Goal: Task Accomplishment & Management: Manage account settings

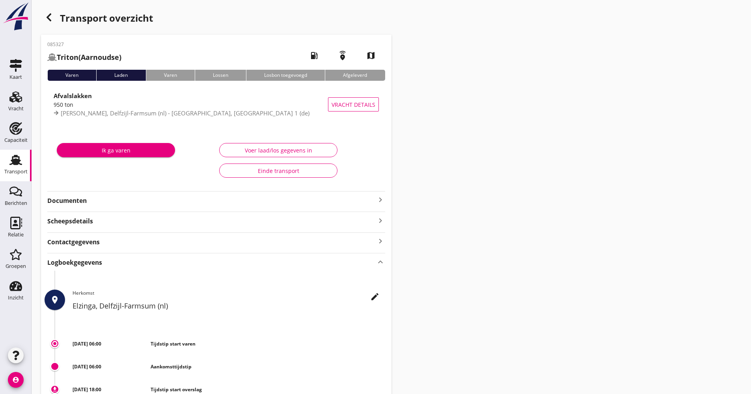
click at [18, 167] on div "Transport" at bounding box center [15, 171] width 23 height 11
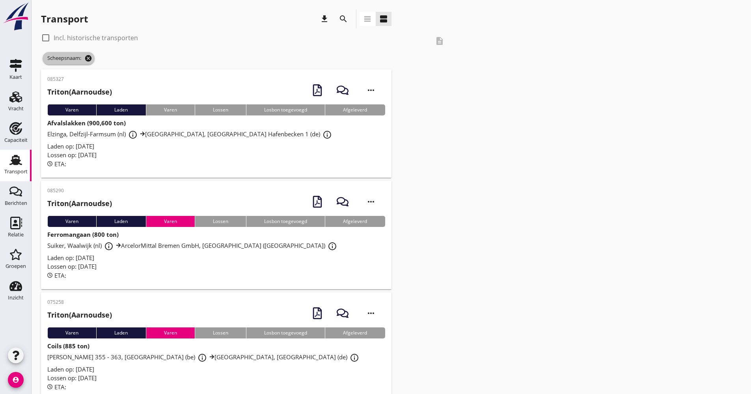
click at [86, 54] on icon "cancel" at bounding box center [88, 58] width 8 height 8
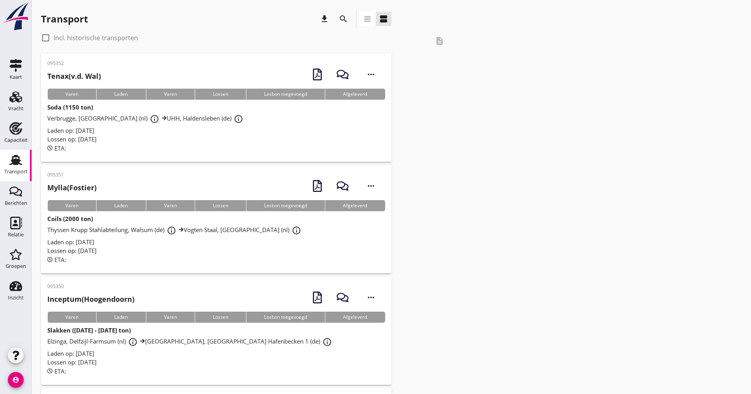
click at [346, 19] on icon "search" at bounding box center [343, 18] width 9 height 9
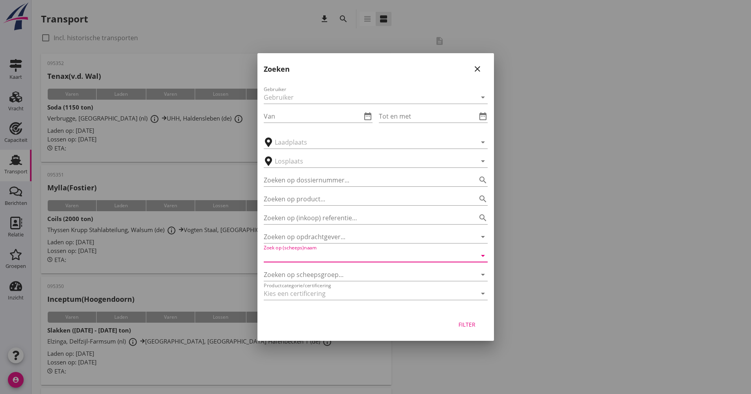
click at [304, 254] on input "Zoek op (scheeps)naam" at bounding box center [365, 256] width 202 height 13
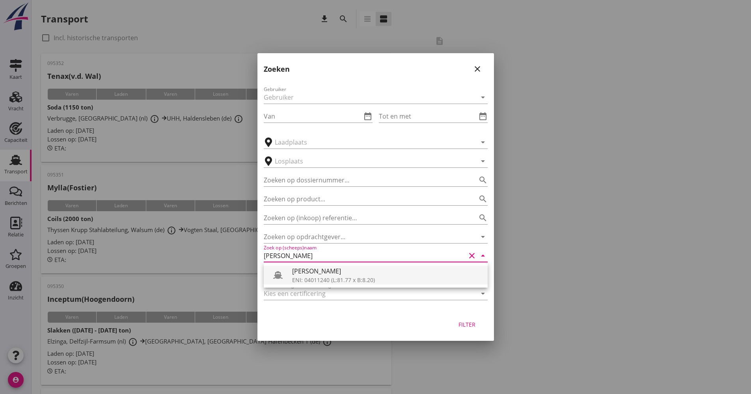
click at [308, 278] on div "ENI: 04011240 (L:81.77 x B:8.20)" at bounding box center [386, 280] width 189 height 8
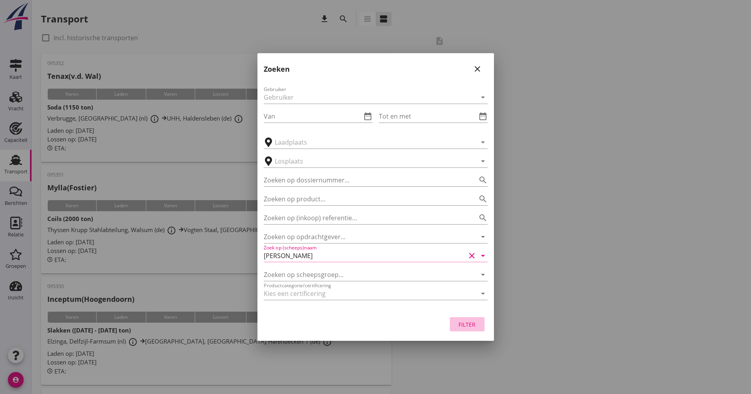
click at [461, 320] on button "Filter" at bounding box center [467, 324] width 35 height 14
type input "[PERSON_NAME]"
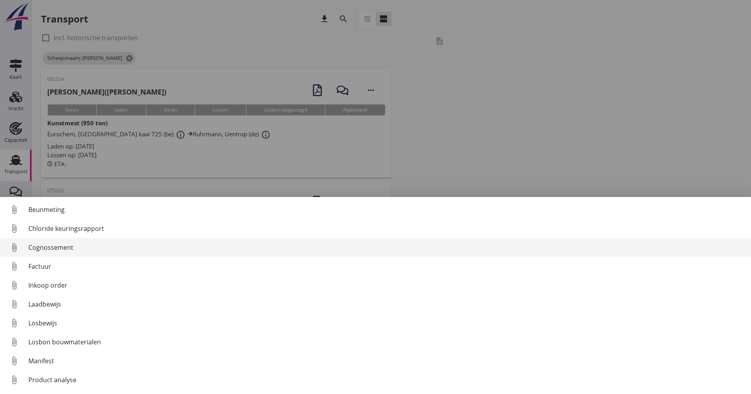
click at [40, 243] on div "Cognossement" at bounding box center [386, 247] width 716 height 9
click at [59, 247] on div "Cognossement" at bounding box center [386, 247] width 716 height 9
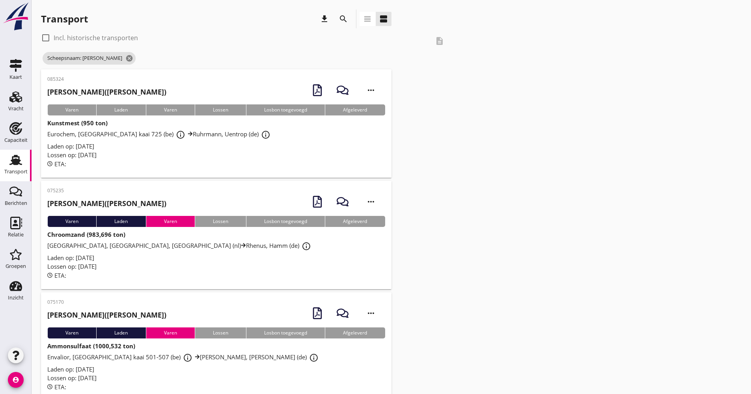
click at [131, 145] on div "Laden op: [DATE]" at bounding box center [216, 146] width 338 height 9
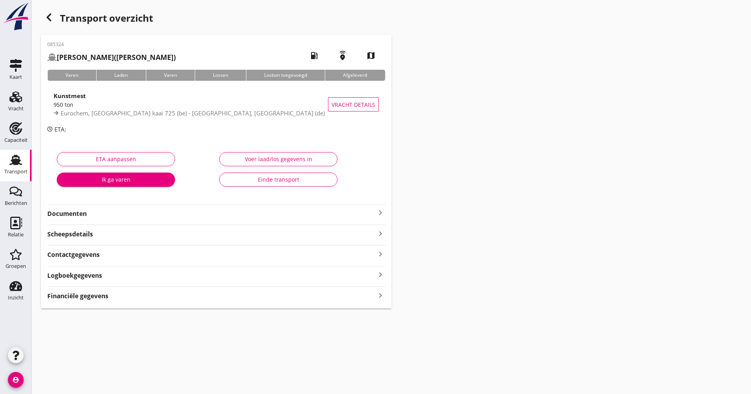
click at [108, 149] on div "ETA aanpassen Ik ga varen" at bounding box center [135, 172] width 162 height 50
click at [136, 215] on strong "Documenten" at bounding box center [211, 213] width 328 height 9
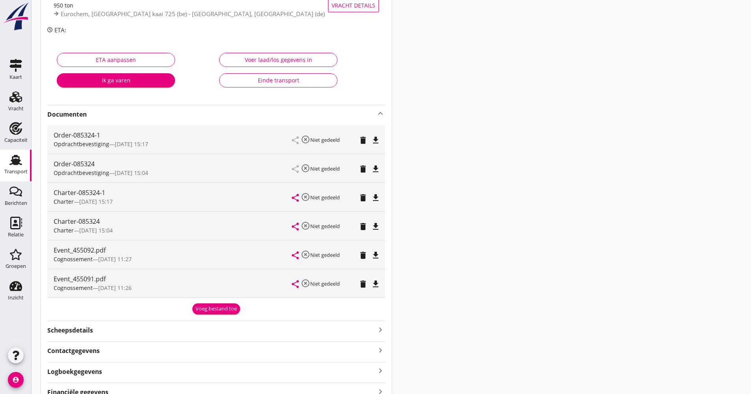
scroll to position [138, 0]
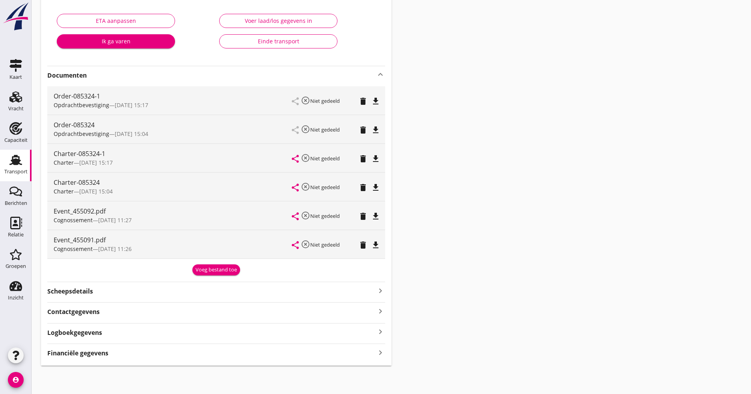
click at [130, 294] on div "Scheepsdetails keyboard_arrow_right" at bounding box center [216, 290] width 338 height 11
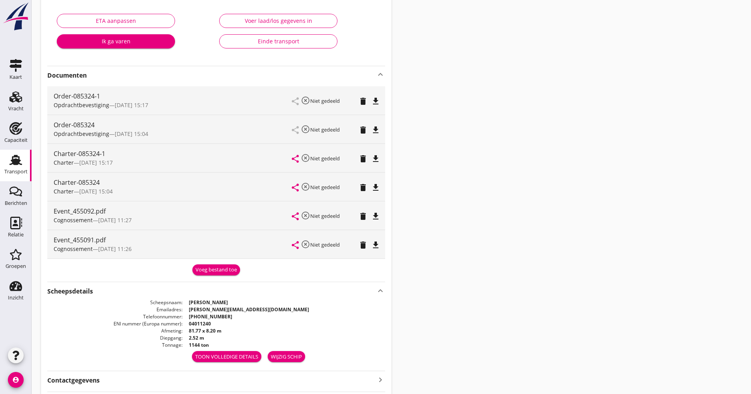
click at [130, 294] on div "Scheepsdetails keyboard_arrow_up" at bounding box center [216, 290] width 338 height 11
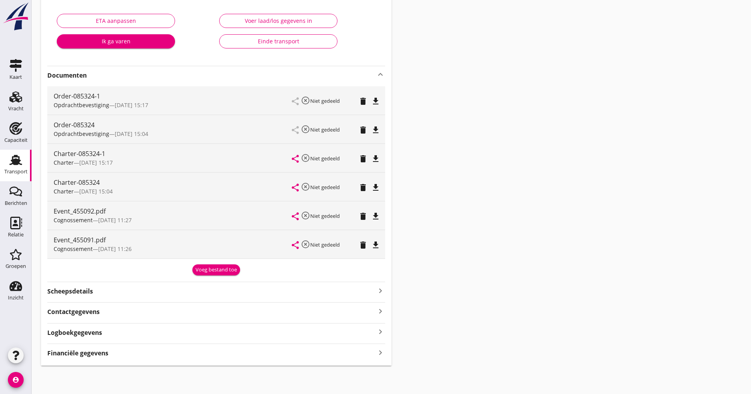
click at [108, 332] on div "Logboekgegevens keyboard_arrow_right" at bounding box center [216, 332] width 338 height 11
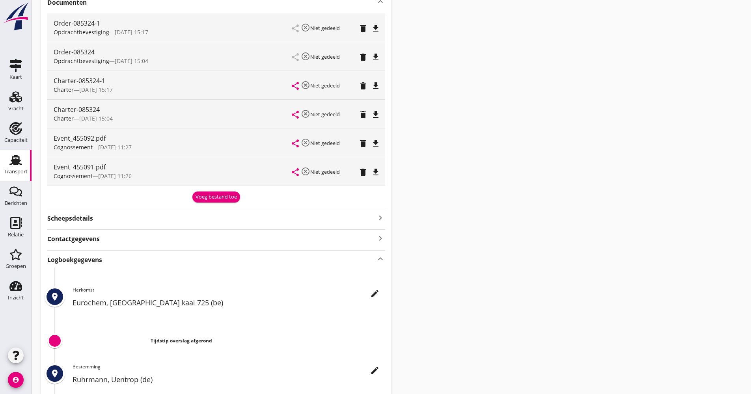
scroll to position [257, 0]
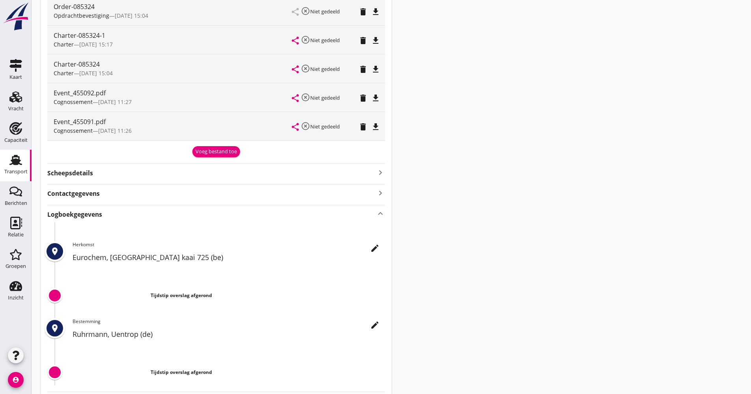
click at [372, 244] on icon "edit" at bounding box center [374, 248] width 9 height 9
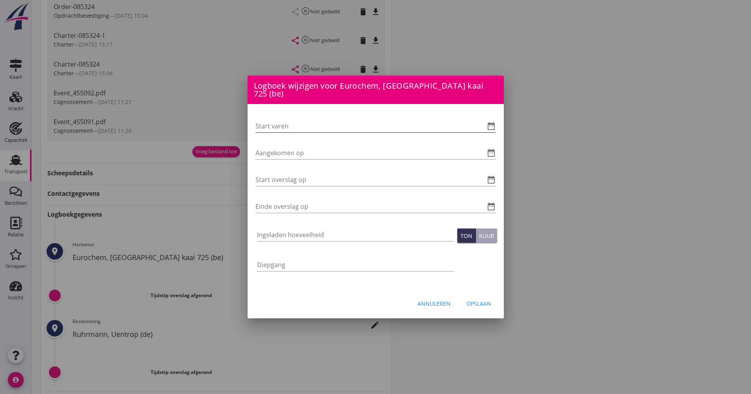
click at [491, 123] on icon "date_range" at bounding box center [491, 125] width 9 height 9
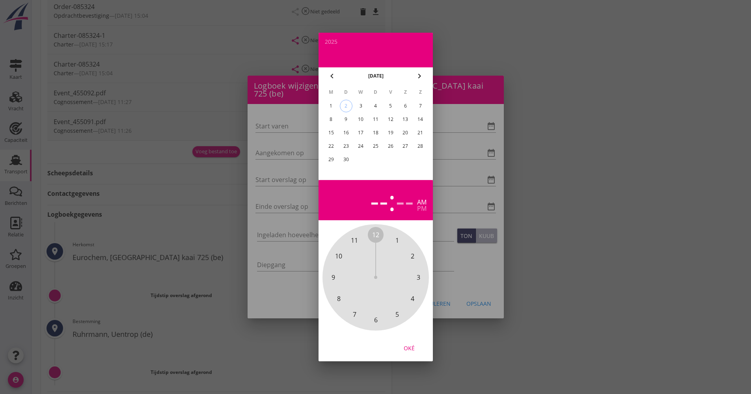
click at [283, 99] on div at bounding box center [375, 197] width 751 height 394
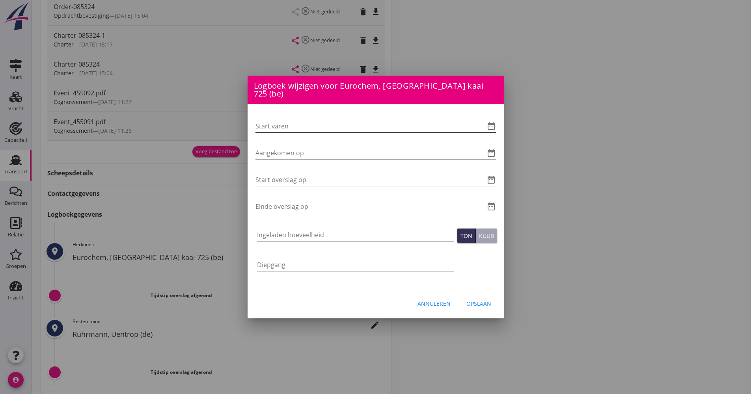
click at [494, 121] on icon "date_range" at bounding box center [491, 125] width 9 height 9
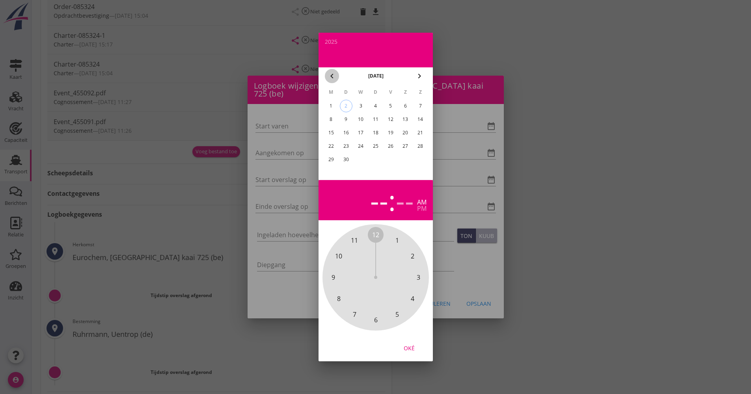
click at [333, 80] on icon "chevron_left" at bounding box center [331, 75] width 9 height 9
click at [420, 159] on div "31" at bounding box center [420, 159] width 13 height 13
drag, startPoint x: 373, startPoint y: 236, endPoint x: 356, endPoint y: 255, distance: 25.7
click at [356, 255] on div "12 1 2 3 4 5 6 7 8 9 10 11" at bounding box center [375, 277] width 85 height 85
drag, startPoint x: 375, startPoint y: 233, endPoint x: 347, endPoint y: 279, distance: 53.8
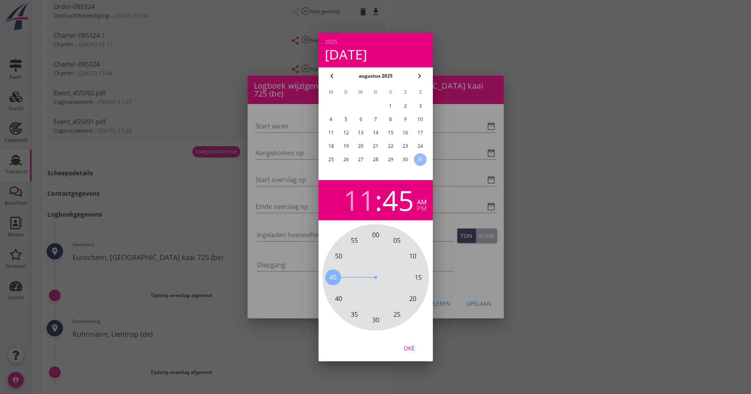
click at [347, 279] on div "00 05 10 15 20 25 30 35 40 45 50 55" at bounding box center [375, 277] width 85 height 85
click at [403, 347] on div "Oké" at bounding box center [409, 348] width 22 height 8
type input "[DATE] 11:45"
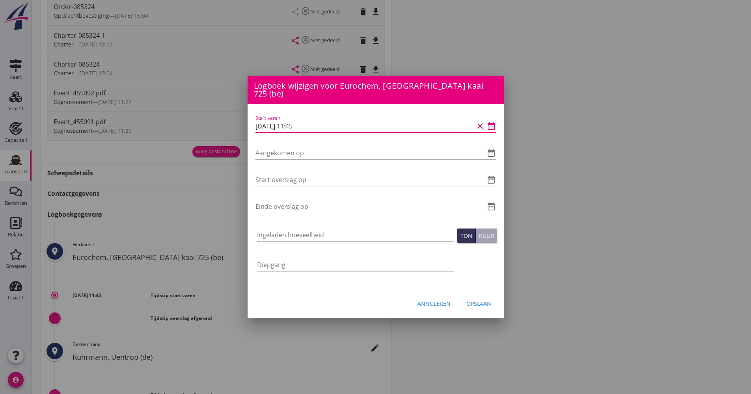
drag, startPoint x: 325, startPoint y: 122, endPoint x: 244, endPoint y: 118, distance: 80.9
click at [229, 121] on div "Logboek wijzigen voor [PERSON_NAME], [GEOGRAPHIC_DATA] (de) Start varen date_ra…" at bounding box center [375, 104] width 751 height 722
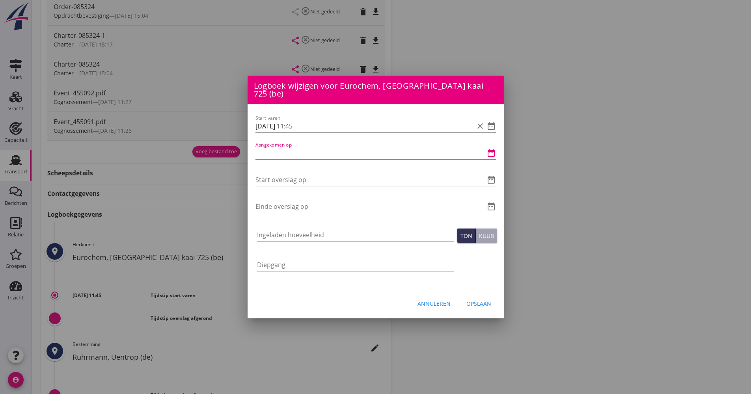
paste input "[DATE] 11:45"
click at [494, 177] on icon "date_range" at bounding box center [491, 179] width 9 height 9
type input "[DATE] 11:45"
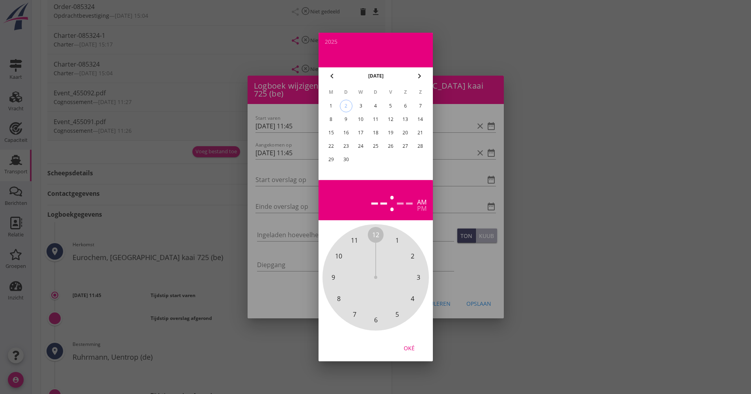
click at [332, 108] on div "1" at bounding box center [331, 106] width 13 height 13
drag, startPoint x: 376, startPoint y: 237, endPoint x: 366, endPoint y: 233, distance: 10.8
click at [376, 201] on div "7" at bounding box center [381, 201] width 16 height 28
click at [376, 234] on span "12" at bounding box center [375, 234] width 7 height 9
click at [402, 207] on div "--" at bounding box center [405, 201] width 18 height 28
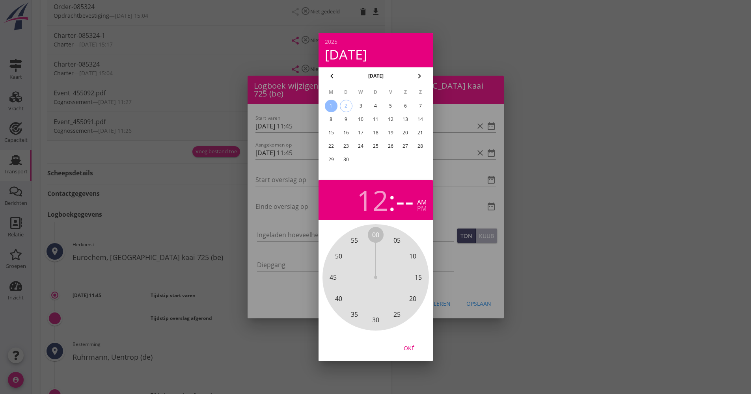
click at [405, 203] on div "--" at bounding box center [405, 201] width 18 height 28
drag, startPoint x: 375, startPoint y: 233, endPoint x: 396, endPoint y: 287, distance: 58.1
click at [396, 287] on div "00 05 10 15 20 25 30 35 40 45 50 55" at bounding box center [375, 277] width 85 height 85
drag, startPoint x: 416, startPoint y: 353, endPoint x: 411, endPoint y: 350, distance: 6.0
click at [416, 353] on button "Oké" at bounding box center [409, 348] width 35 height 14
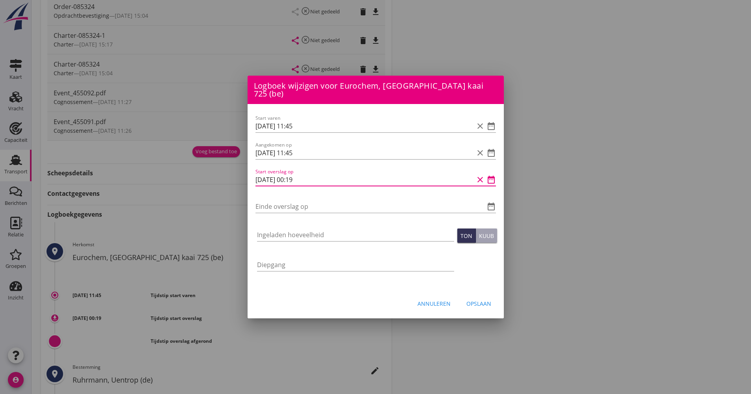
drag, startPoint x: 297, startPoint y: 174, endPoint x: 293, endPoint y: 173, distance: 4.4
click at [291, 173] on input "[DATE] 00:19" at bounding box center [365, 179] width 218 height 13
drag, startPoint x: 313, startPoint y: 177, endPoint x: 268, endPoint y: 180, distance: 45.4
click at [254, 181] on div "Start varen [DATE] 11:45 clear date_range Aangekomen op [DATE] 11:45 clear date…" at bounding box center [376, 197] width 256 height 186
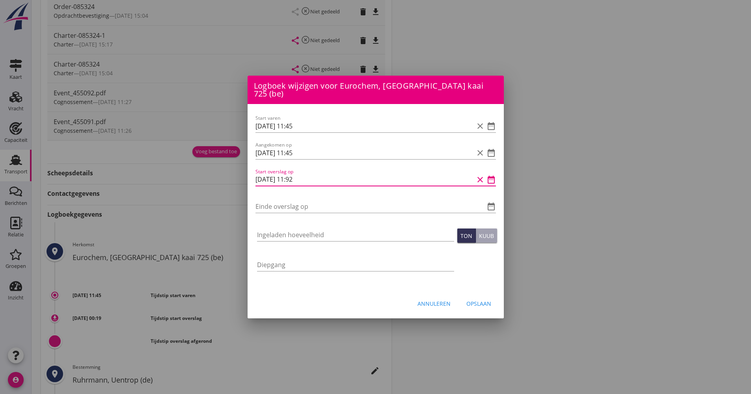
click at [313, 180] on input "[DATE] 11:92" at bounding box center [365, 179] width 218 height 13
drag, startPoint x: 310, startPoint y: 177, endPoint x: 290, endPoint y: 176, distance: 19.4
click at [290, 176] on input "[DATE] 11:92" at bounding box center [365, 179] width 218 height 13
type input "[DATE] 12:19"
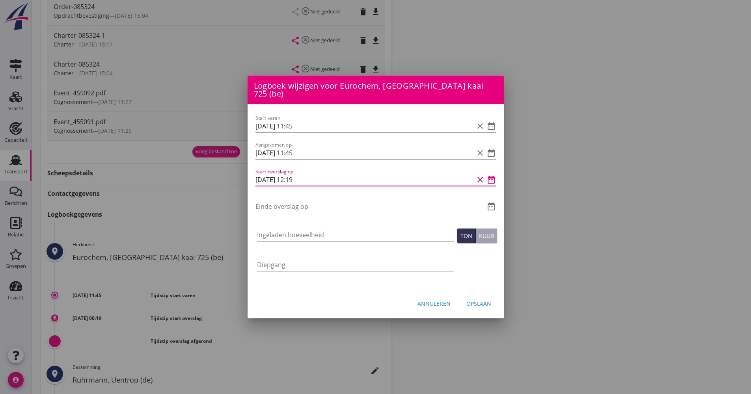
drag, startPoint x: 318, startPoint y: 174, endPoint x: 236, endPoint y: 175, distance: 81.6
click at [236, 175] on div "Logboek wijzigen voor [PERSON_NAME], [GEOGRAPHIC_DATA] (de) Start varen date_ra…" at bounding box center [375, 115] width 751 height 745
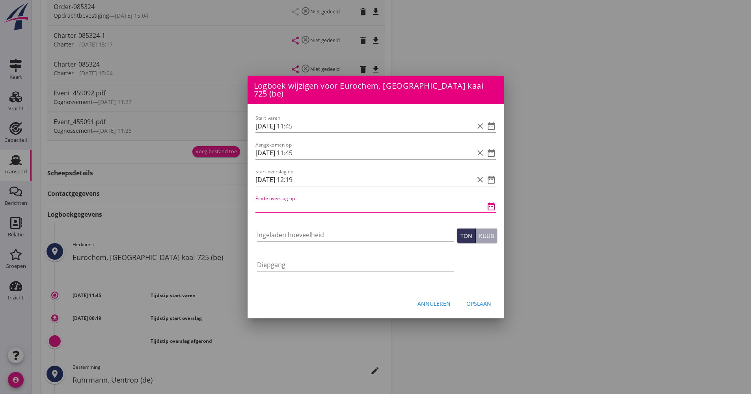
paste input "[DATE] 12:19"
drag, startPoint x: 307, startPoint y: 199, endPoint x: 290, endPoint y: 200, distance: 17.0
click at [290, 200] on input "[DATE] 12:19" at bounding box center [365, 206] width 218 height 13
type input "[DATE] 15:50"
click at [305, 231] on input "Ingeladen hoeveelheid" at bounding box center [355, 235] width 197 height 13
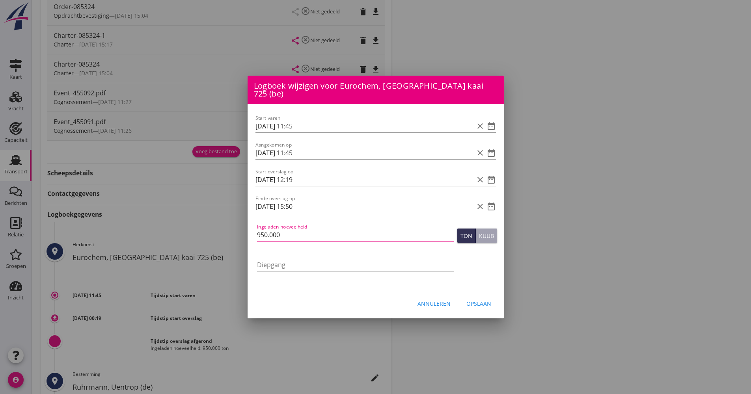
type input "950.000"
click at [489, 300] on div "Opslaan" at bounding box center [478, 304] width 25 height 8
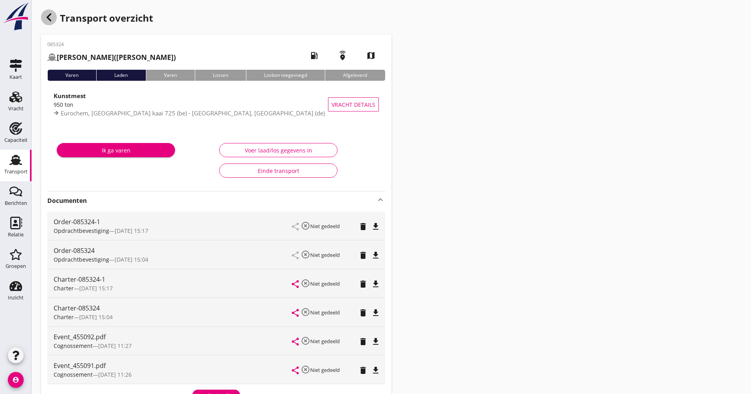
click at [46, 20] on icon "button" at bounding box center [48, 17] width 9 height 9
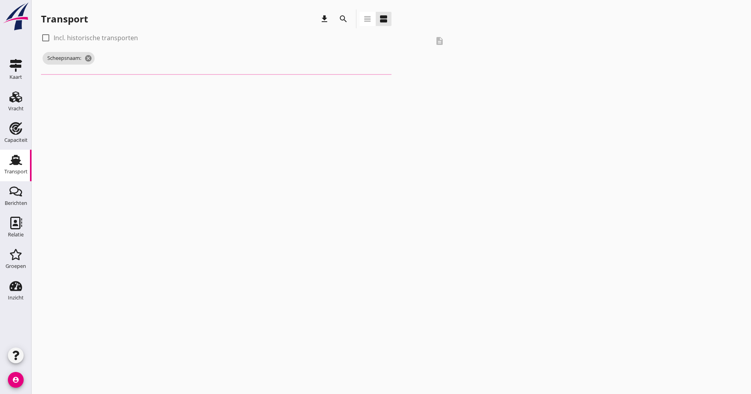
click at [346, 15] on icon "search" at bounding box center [343, 18] width 9 height 9
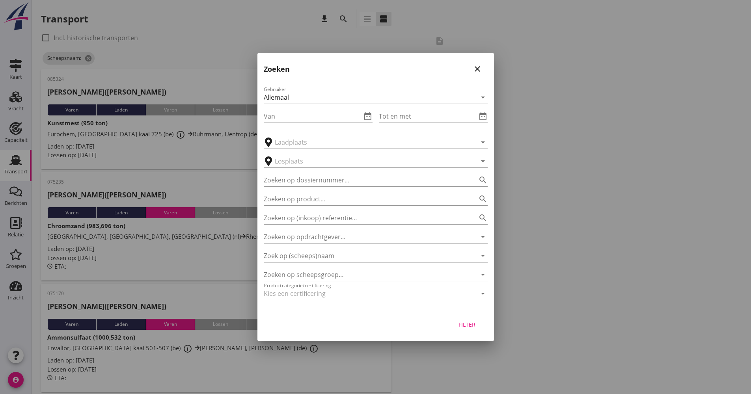
click at [324, 253] on input "Zoek op (scheeps)naam" at bounding box center [365, 256] width 202 height 13
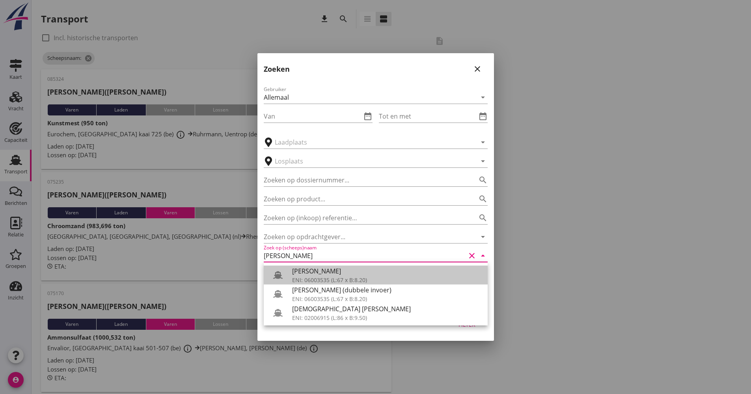
click at [337, 272] on div "[PERSON_NAME]" at bounding box center [386, 271] width 189 height 9
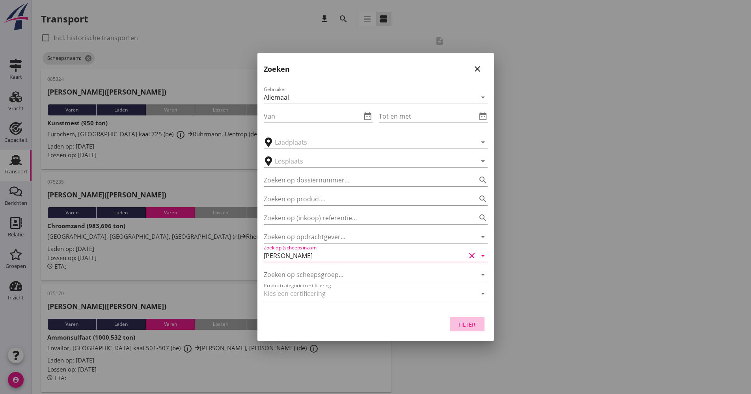
click at [465, 324] on div "Filter" at bounding box center [467, 325] width 22 height 8
type input "[PERSON_NAME]"
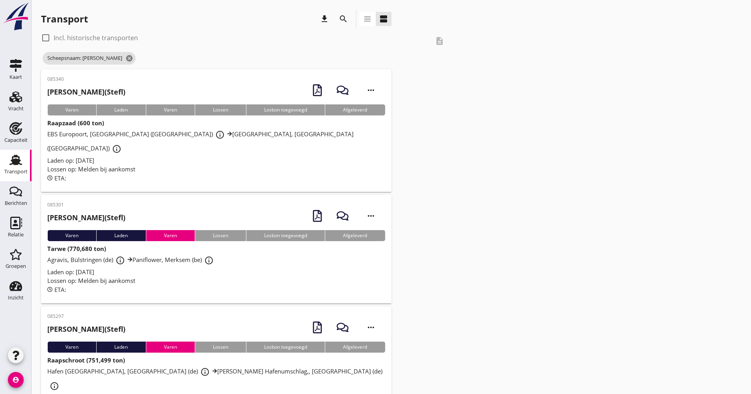
click at [196, 165] on div "Lossen op: Melden bij aankomst" at bounding box center [216, 169] width 338 height 9
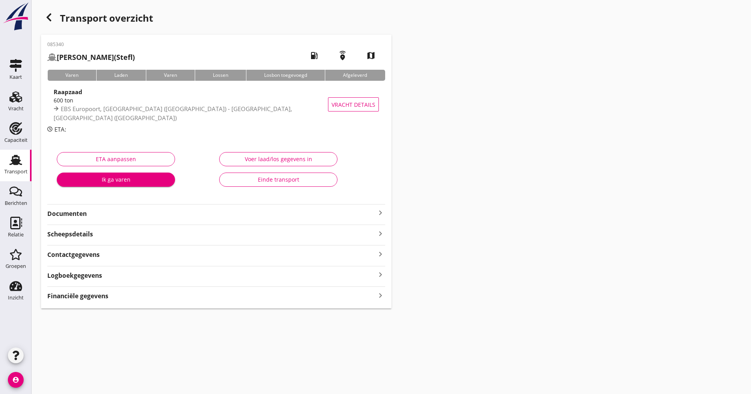
click at [125, 277] on div "Logboekgegevens keyboard_arrow_right" at bounding box center [216, 275] width 338 height 11
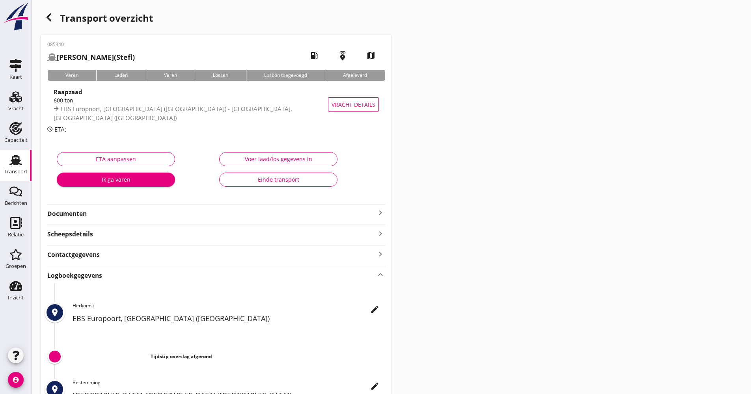
click at [383, 305] on div "edit Herkomst EBS Europoort, [GEOGRAPHIC_DATA] ([GEOGRAPHIC_DATA])" at bounding box center [229, 315] width 313 height 26
drag, startPoint x: 360, startPoint y: 329, endPoint x: 374, endPoint y: 310, distance: 24.3
click at [363, 323] on div "place edit Herkomst EBS Europoort, [GEOGRAPHIC_DATA] ([GEOGRAPHIC_DATA])" at bounding box center [216, 319] width 338 height 35
click at [377, 307] on icon "edit" at bounding box center [374, 309] width 9 height 9
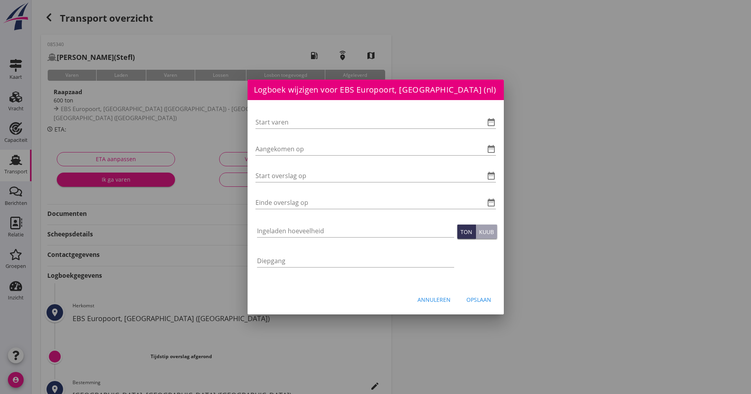
click at [494, 115] on div "Start varen date_range" at bounding box center [376, 123] width 241 height 25
click at [491, 118] on div "Start varen date_range" at bounding box center [376, 122] width 241 height 13
click at [491, 120] on icon "date_range" at bounding box center [491, 122] width 9 height 9
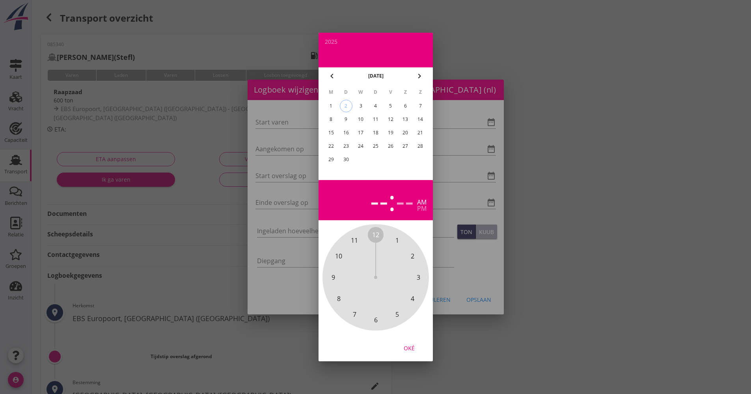
click at [328, 106] on div "1" at bounding box center [331, 106] width 13 height 13
drag, startPoint x: 378, startPoint y: 237, endPoint x: 382, endPoint y: 314, distance: 77.8
click at [382, 314] on div "12 1 2 3 4 5 6 7 8 9 10 11" at bounding box center [375, 277] width 85 height 85
click at [375, 242] on span "00" at bounding box center [376, 235] width 16 height 16
drag, startPoint x: 415, startPoint y: 352, endPoint x: 409, endPoint y: 343, distance: 10.0
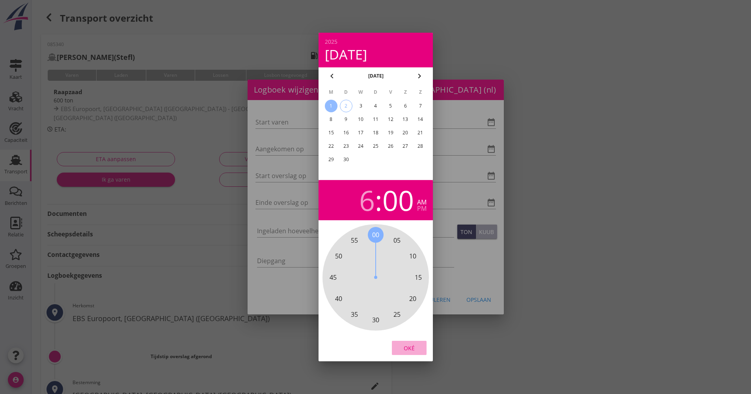
click at [414, 351] on div "Oké" at bounding box center [409, 348] width 22 height 8
type input "[DATE] 06:00"
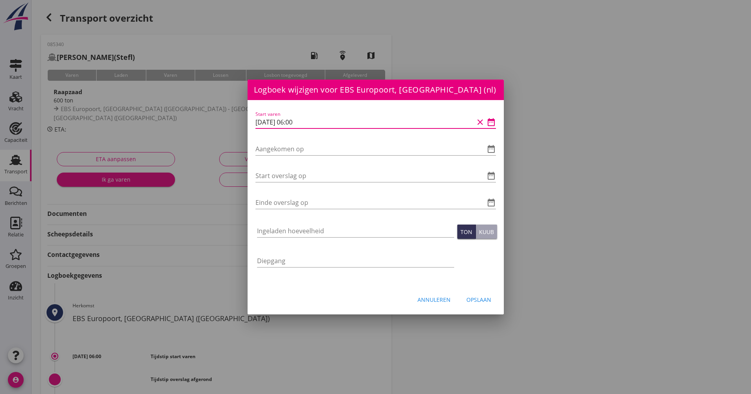
drag, startPoint x: 269, startPoint y: 125, endPoint x: 239, endPoint y: 125, distance: 30.4
click at [239, 125] on div "Logboek wijzigen voor Viterra, [GEOGRAPHIC_DATA] ([GEOGRAPHIC_DATA]) Start vare…" at bounding box center [375, 263] width 751 height 526
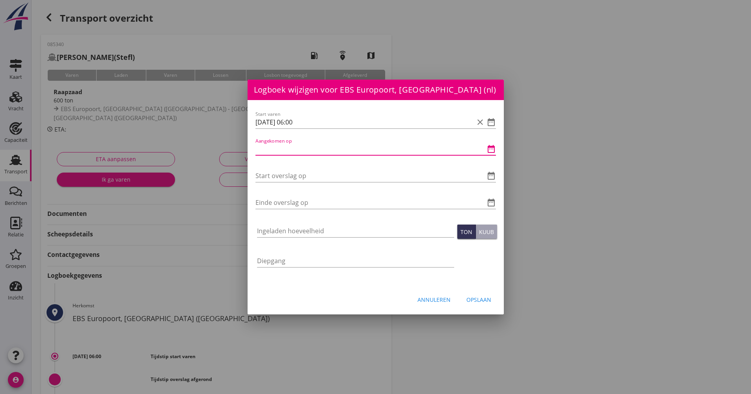
paste input "[DATE] 06:00"
type input "[DATE] 06:00"
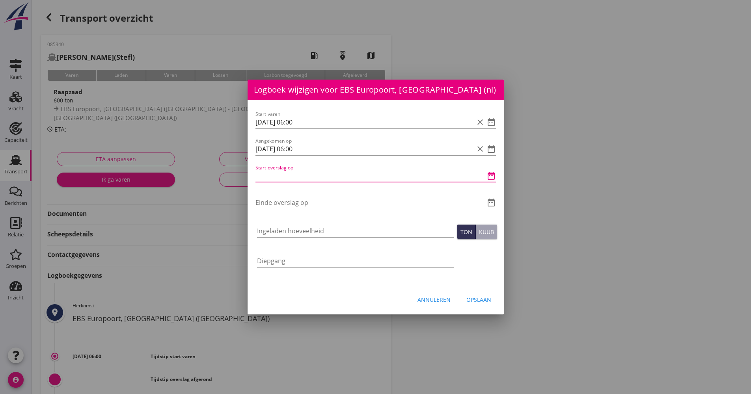
paste input "[DATE] 06:00"
drag, startPoint x: 308, startPoint y: 178, endPoint x: 289, endPoint y: 176, distance: 19.0
click at [289, 176] on input "[DATE] 06:00" at bounding box center [365, 176] width 218 height 13
drag, startPoint x: 317, startPoint y: 179, endPoint x: 280, endPoint y: 175, distance: 37.3
click at [253, 179] on div "Start varen [DATE] 06:00 clear date_range Aangekomen op [DATE] 06:00 clear date…" at bounding box center [376, 193] width 256 height 186
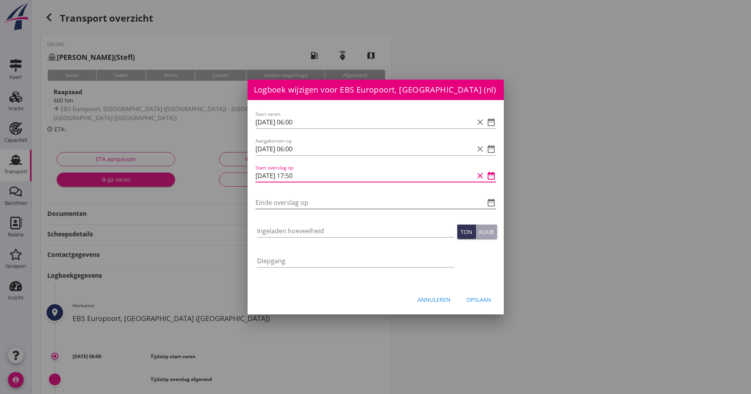
type input "[DATE] 17:50"
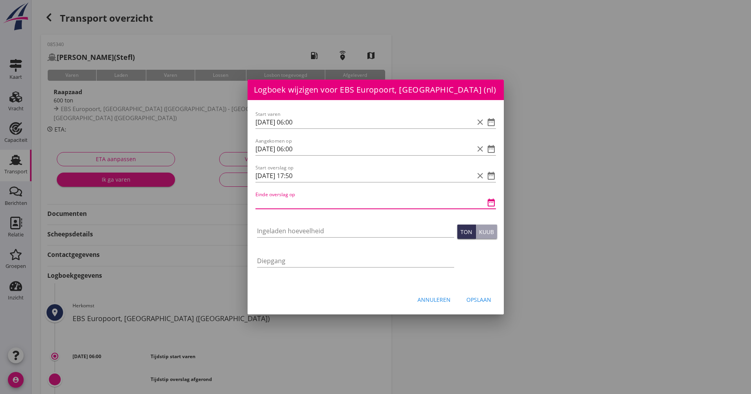
paste input "[DATE] 17:50"
drag, startPoint x: 321, startPoint y: 203, endPoint x: 295, endPoint y: 203, distance: 26.4
click at [295, 203] on input "[DATE] 17:50" at bounding box center [365, 202] width 218 height 13
type input "[DATE] 19:00"
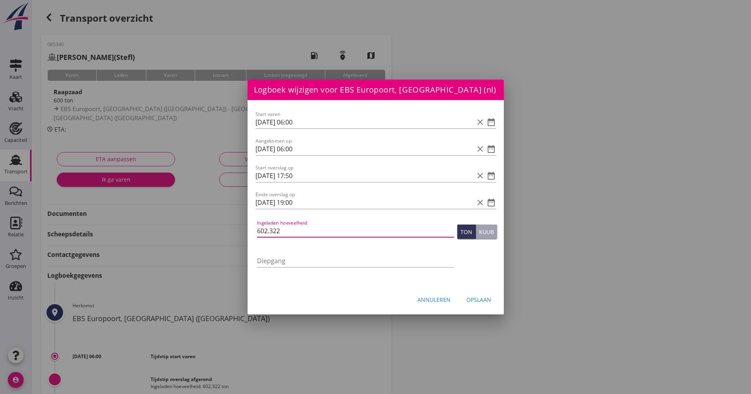
type input "602.322"
click at [471, 291] on div "Annuleren Opslaan" at bounding box center [376, 299] width 256 height 27
click at [476, 297] on div "Opslaan" at bounding box center [478, 300] width 25 height 8
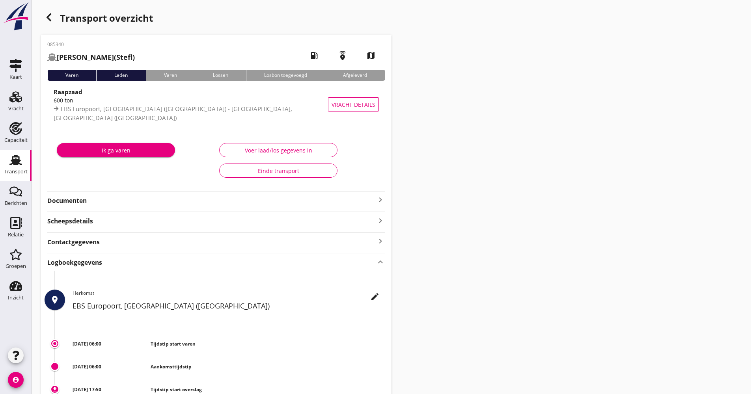
click at [13, 157] on use at bounding box center [15, 160] width 13 height 10
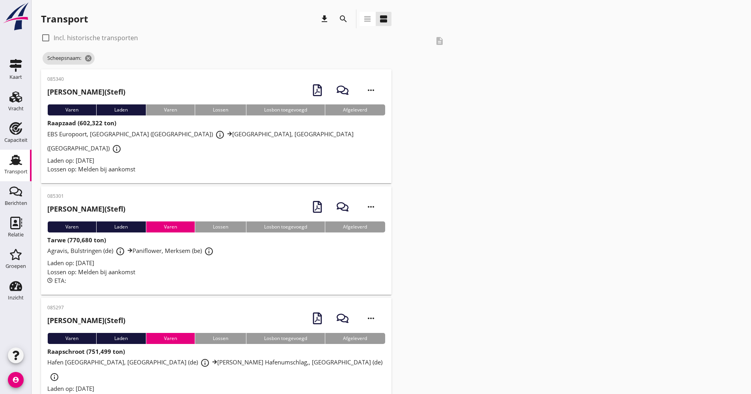
click at [339, 21] on icon "search" at bounding box center [343, 18] width 9 height 9
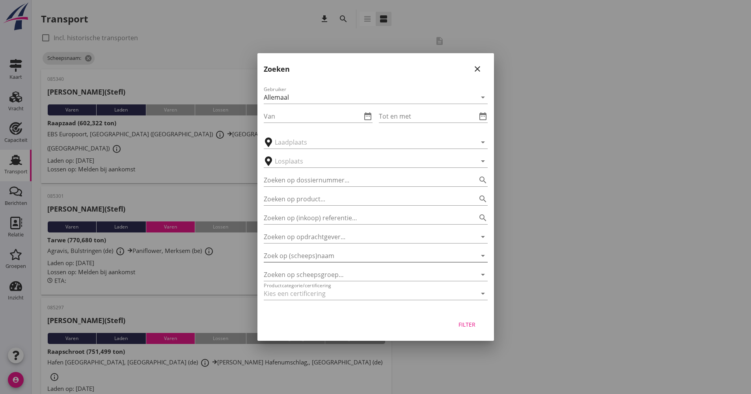
click at [334, 255] on input "Zoek op (scheeps)naam" at bounding box center [365, 256] width 202 height 13
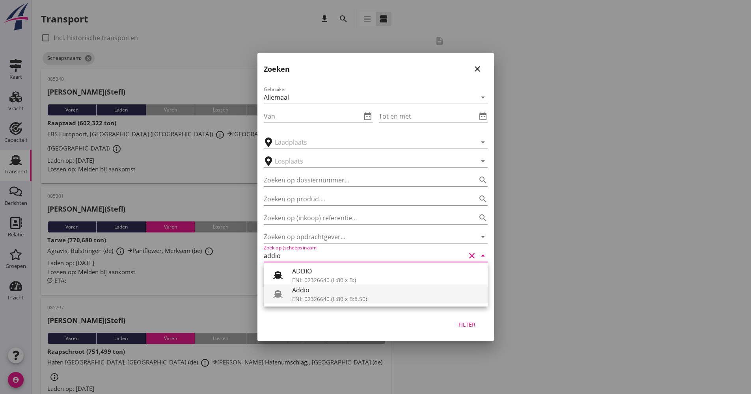
click at [305, 294] on div "Addio" at bounding box center [386, 289] width 189 height 9
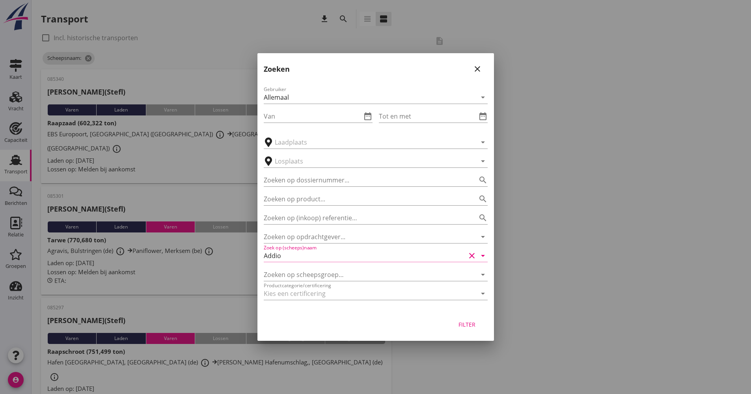
click at [478, 329] on button "Filter" at bounding box center [467, 324] width 35 height 14
type input "Addio"
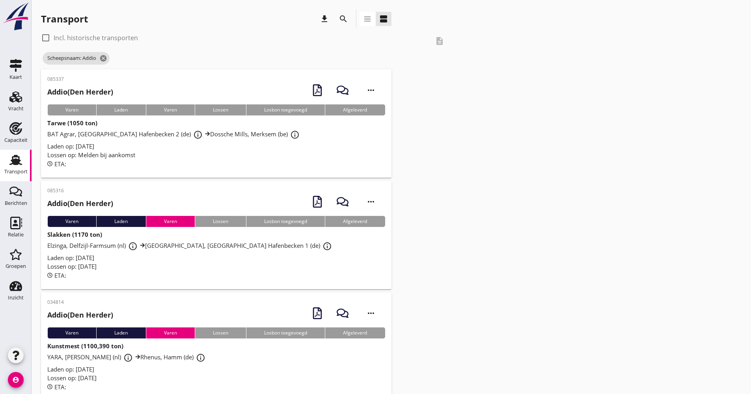
click at [221, 152] on div "Lossen op: Melden bij aankomst" at bounding box center [216, 155] width 338 height 9
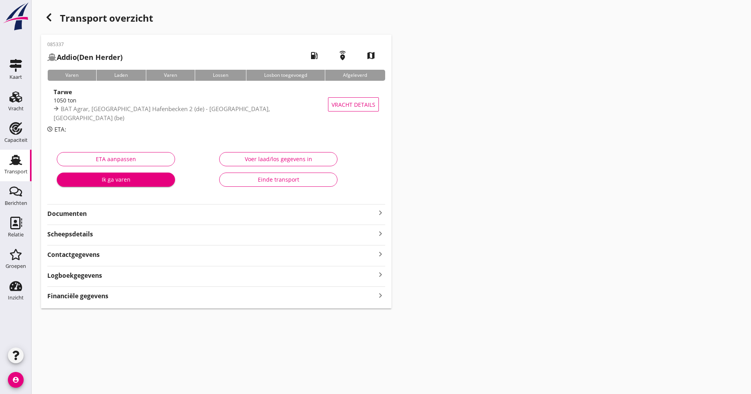
click at [121, 210] on strong "Documenten" at bounding box center [211, 213] width 328 height 9
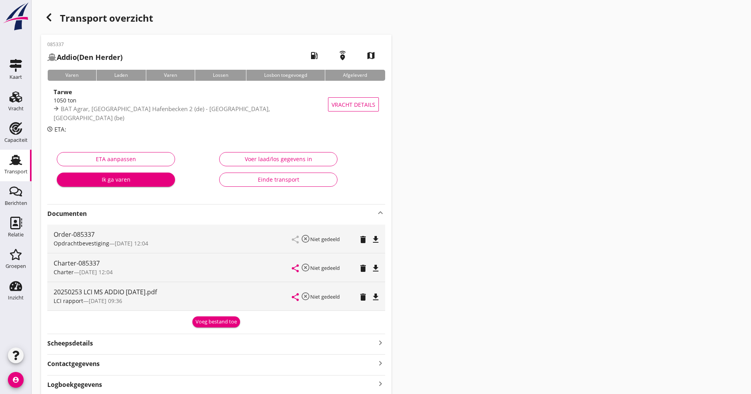
click at [130, 212] on strong "Documenten" at bounding box center [211, 213] width 328 height 9
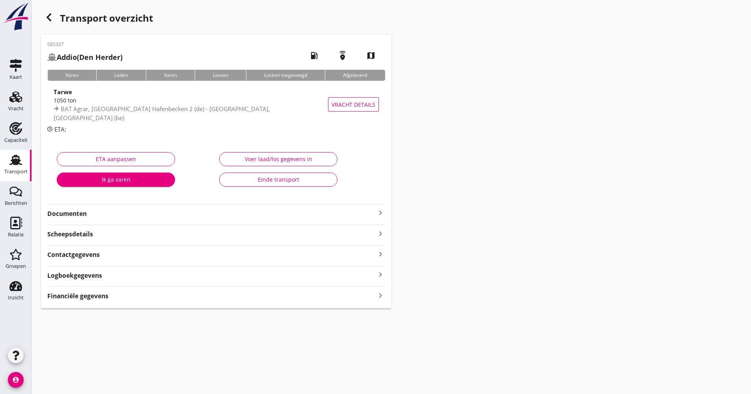
click at [124, 281] on div "085337 Addio (Den Herder) local_gas_station emergency_share map Varen Laden Var…" at bounding box center [216, 172] width 351 height 274
click at [280, 282] on div "085337 Addio (Den Herder) local_gas_station emergency_share map Varen Laden Var…" at bounding box center [216, 172] width 351 height 274
click at [369, 282] on div "085337 Addio (Den Herder) local_gas_station emergency_share map Varen Laden Var…" at bounding box center [216, 172] width 351 height 274
click at [379, 279] on icon "keyboard_arrow_right" at bounding box center [380, 275] width 9 height 11
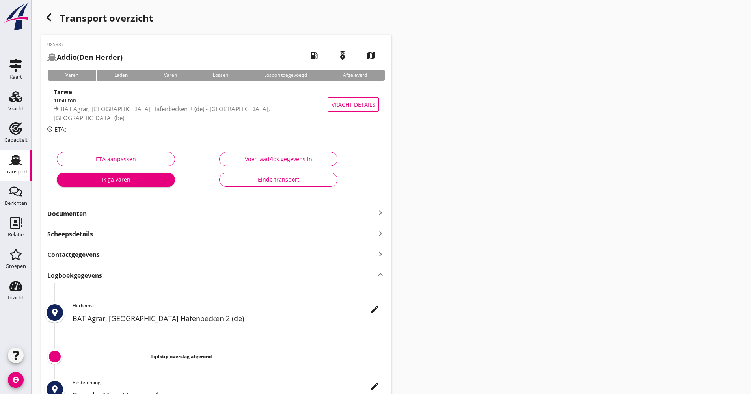
click at [368, 314] on h2 "BAT Agrar, [GEOGRAPHIC_DATA] Hafenbecken 2 (de)" at bounding box center [229, 318] width 313 height 11
click at [375, 308] on icon "edit" at bounding box center [374, 309] width 9 height 9
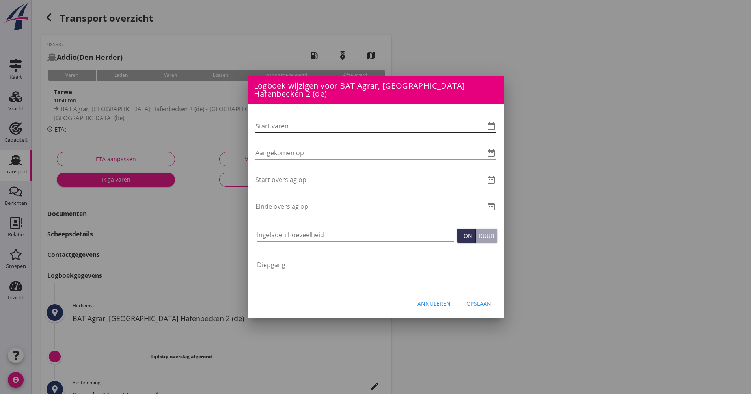
click at [488, 127] on div "date_range" at bounding box center [490, 125] width 11 height 9
click at [489, 127] on icon "date_range" at bounding box center [491, 125] width 9 height 9
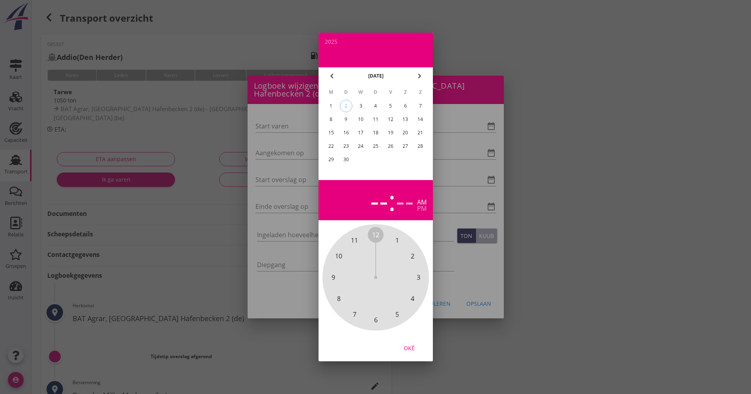
click at [335, 109] on div "1" at bounding box center [331, 106] width 13 height 13
drag, startPoint x: 403, startPoint y: 273, endPoint x: 385, endPoint y: 325, distance: 54.6
click at [385, 325] on div "12 1 2 3 4 5 6 7 8 9 10 11" at bounding box center [376, 277] width 106 height 106
drag, startPoint x: 377, startPoint y: 236, endPoint x: 376, endPoint y: 248, distance: 12.6
click at [376, 236] on span "00" at bounding box center [375, 234] width 7 height 9
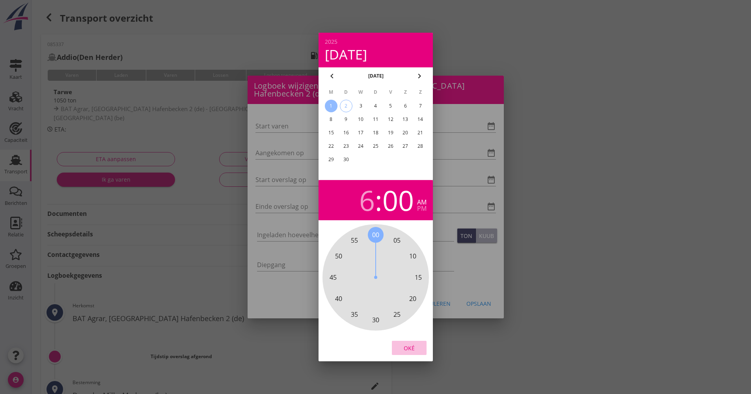
click at [407, 351] on div "Oké" at bounding box center [409, 348] width 22 height 8
type input "[DATE] 06:00"
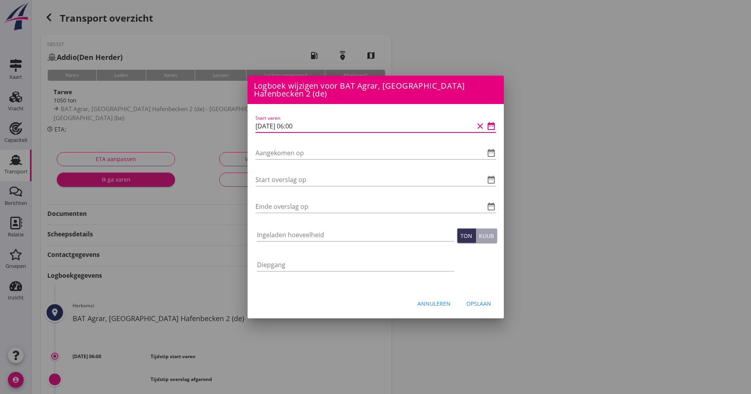
drag, startPoint x: 317, startPoint y: 125, endPoint x: 263, endPoint y: 125, distance: 54.0
click at [228, 125] on div "Logboek wijzigen voor [GEOGRAPHIC_DATA], [GEOGRAPHIC_DATA] (be) Start varen dat…" at bounding box center [375, 263] width 751 height 526
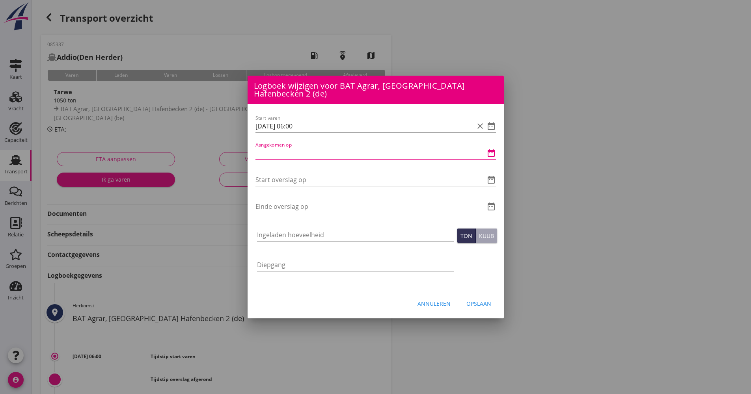
paste input "[DATE] 06:00"
type input "[DATE] 06:00"
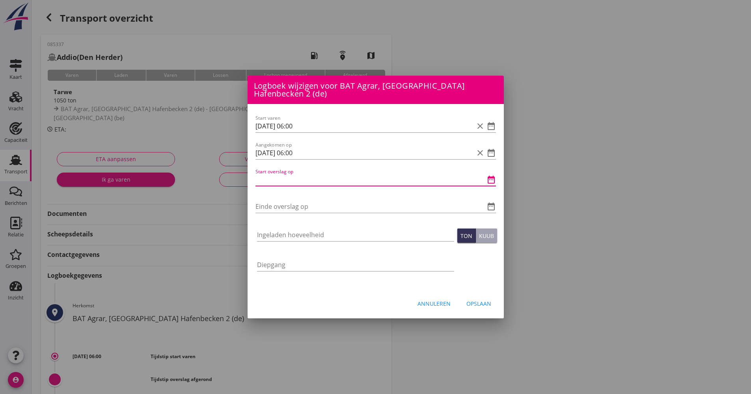
paste input "[DATE] 06:00"
type input "[DATE] 06:00"
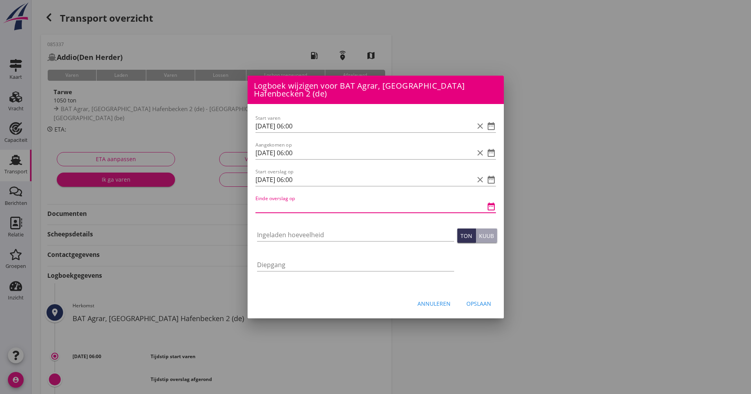
drag, startPoint x: 287, startPoint y: 207, endPoint x: 287, endPoint y: 211, distance: 4.3
paste input "[DATE] 06:00"
type input "[DATE] 06:00"
click at [289, 235] on input "Ingeladen hoeveelheid" at bounding box center [355, 235] width 197 height 13
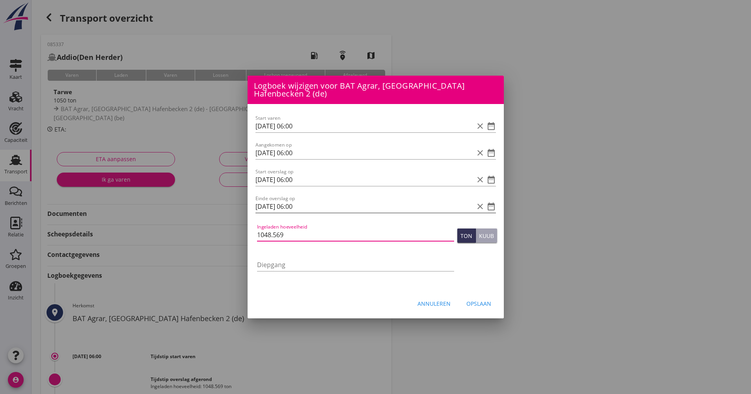
type input "1048.569"
drag, startPoint x: 297, startPoint y: 208, endPoint x: 291, endPoint y: 206, distance: 5.7
click at [291, 206] on input "[DATE] 06:00" at bounding box center [365, 206] width 218 height 13
type input "[DATE] 11:00"
click at [489, 305] on div "Opslaan" at bounding box center [478, 304] width 25 height 8
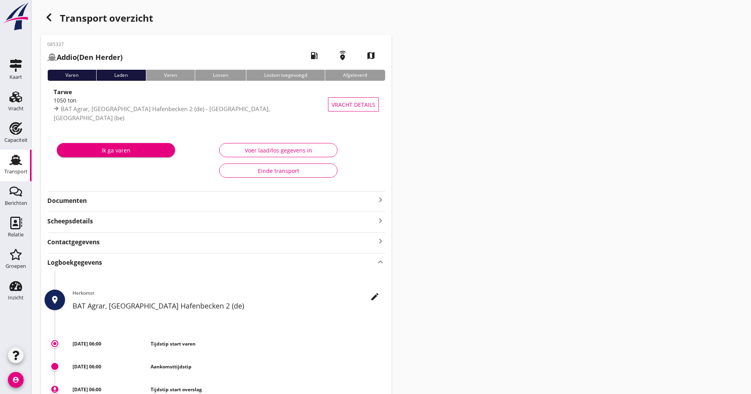
click at [53, 24] on div "button" at bounding box center [49, 17] width 16 height 16
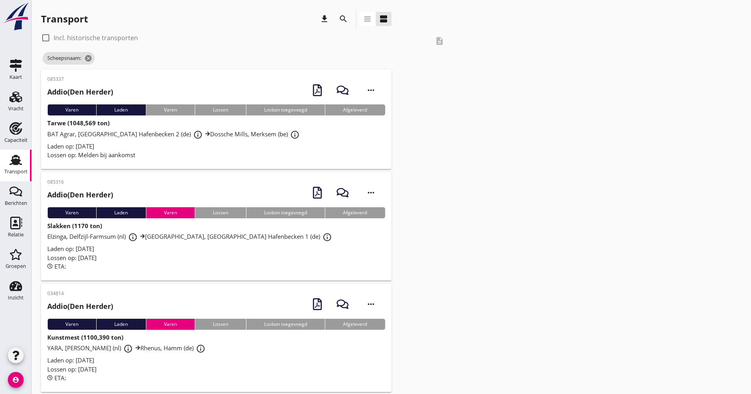
click at [347, 17] on icon "search" at bounding box center [343, 18] width 9 height 9
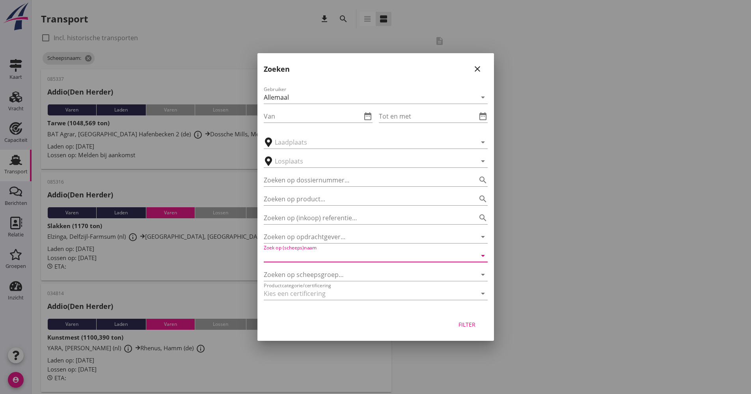
click at [324, 254] on input "Zoek op (scheeps)naam" at bounding box center [365, 256] width 202 height 13
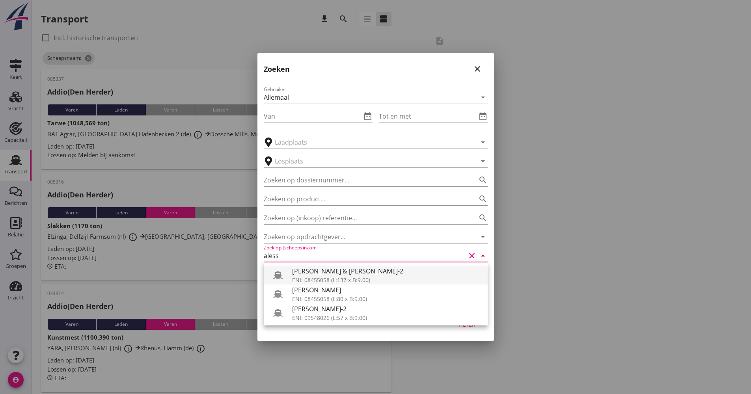
click at [340, 268] on div "[PERSON_NAME] & [PERSON_NAME]-2" at bounding box center [386, 271] width 189 height 9
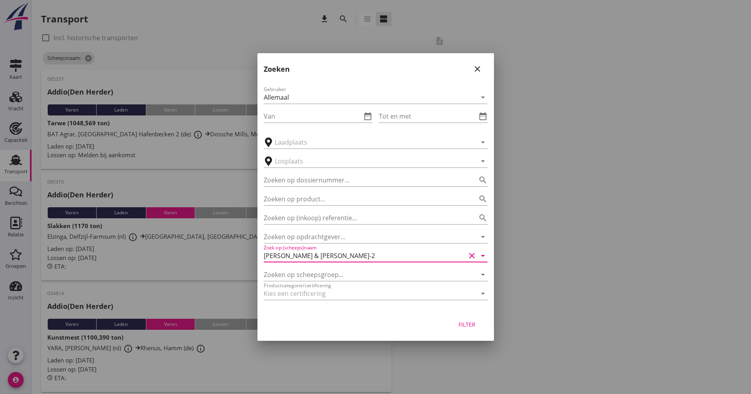
click at [458, 321] on div "Filter" at bounding box center [467, 325] width 22 height 8
type input "[PERSON_NAME] & [PERSON_NAME]-2"
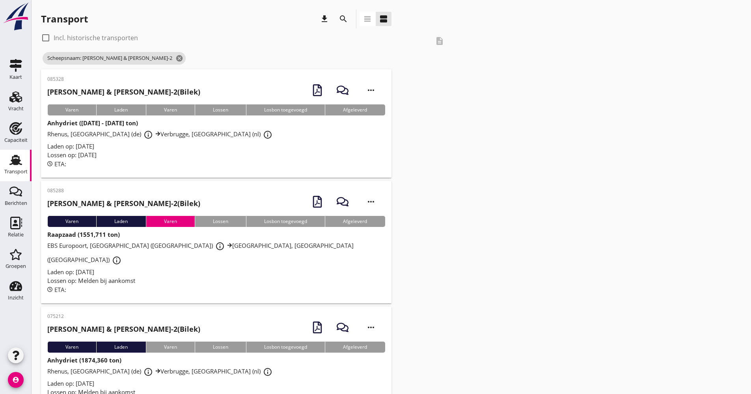
click at [161, 160] on div "ETA:" at bounding box center [216, 164] width 338 height 9
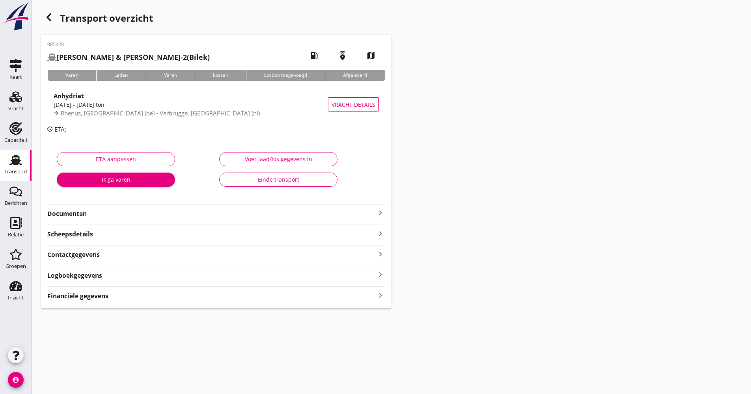
click at [158, 278] on div "Logboekgegevens keyboard_arrow_right" at bounding box center [216, 275] width 338 height 11
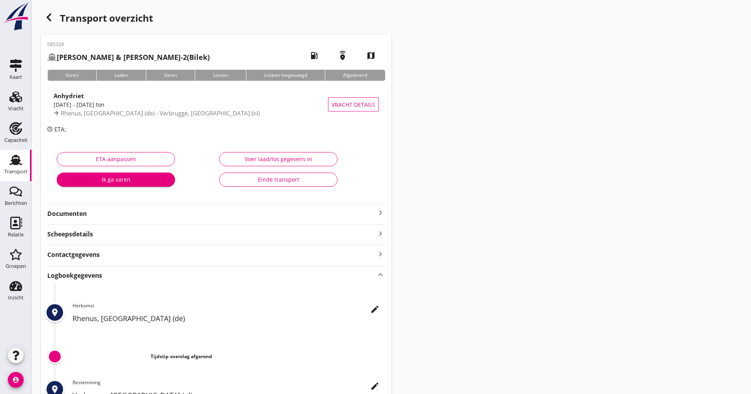
click at [375, 310] on icon "edit" at bounding box center [374, 309] width 9 height 9
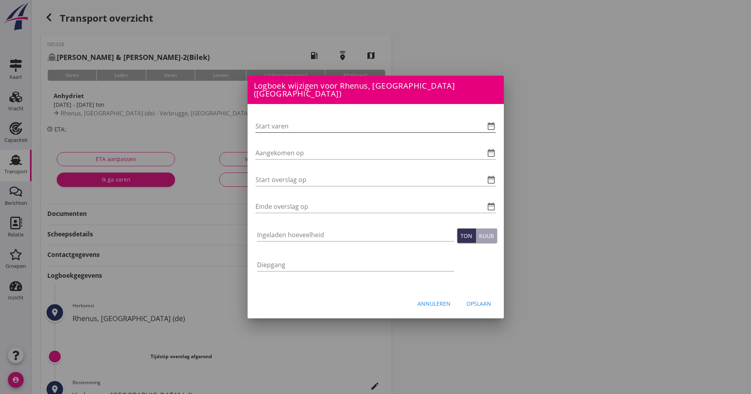
click at [494, 121] on icon "date_range" at bounding box center [491, 125] width 9 height 9
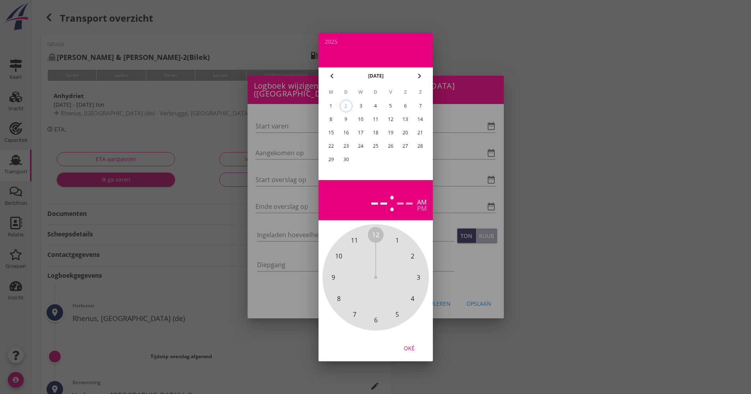
click at [334, 104] on div "1" at bounding box center [331, 106] width 13 height 13
drag, startPoint x: 381, startPoint y: 236, endPoint x: 380, endPoint y: 309, distance: 73.0
click at [380, 309] on div "12 1 2 3 4 5 6 7 8 9 10 11" at bounding box center [375, 277] width 85 height 85
click at [378, 239] on span "00" at bounding box center [375, 234] width 7 height 9
click at [377, 232] on span "00" at bounding box center [375, 234] width 7 height 9
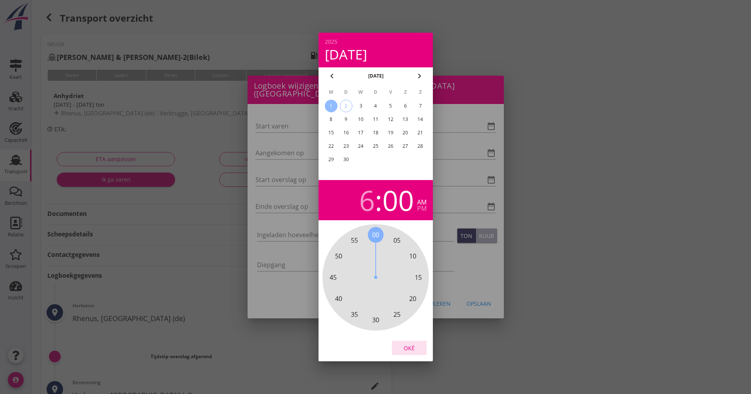
click at [408, 344] on button "Oké" at bounding box center [409, 348] width 35 height 14
type input "[DATE] 06:00"
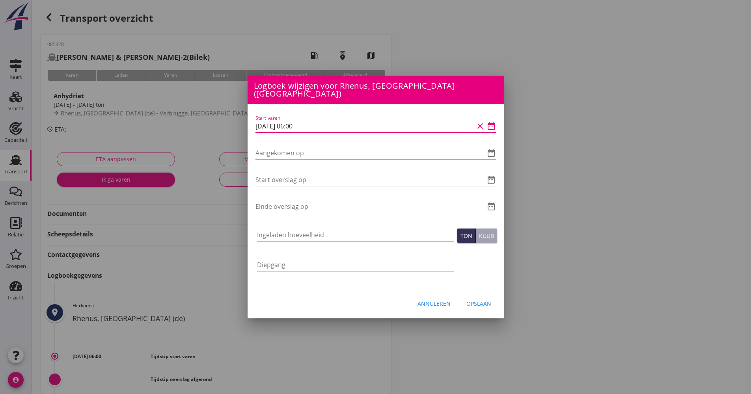
drag, startPoint x: 322, startPoint y: 120, endPoint x: 268, endPoint y: 119, distance: 53.6
click at [237, 124] on div "Logboek wijzigen voor Verbrugge, Terneuzen (nl) Start varen date_range Aangekom…" at bounding box center [375, 263] width 751 height 526
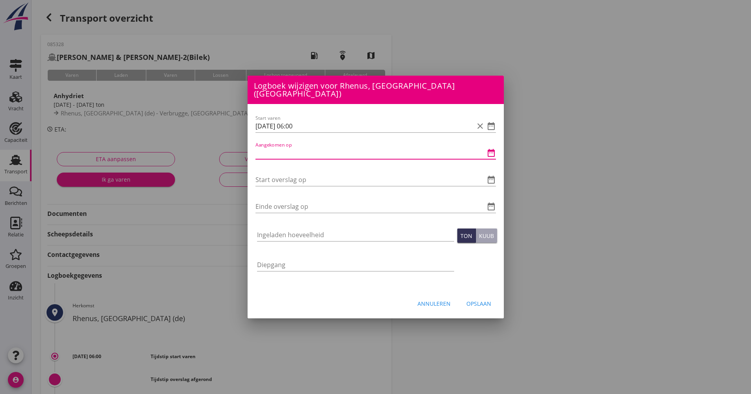
paste input "[DATE] 06:00"
type input "[DATE] 06:00"
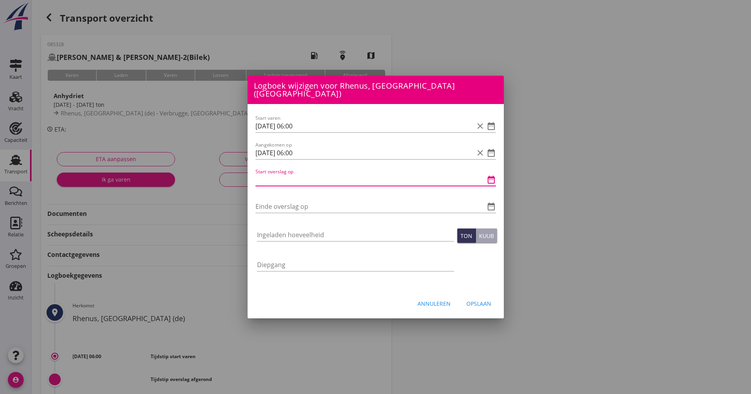
paste input "[DATE] 06:00"
type input "[DATE] 06:00"
click at [285, 206] on input "Einde overslag op" at bounding box center [365, 206] width 218 height 13
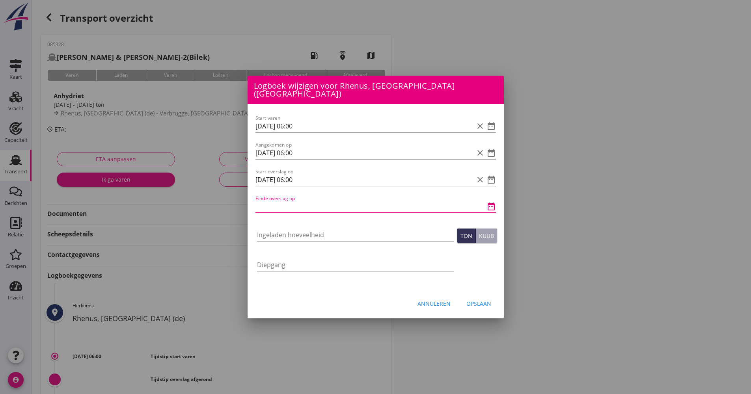
paste input "[DATE] 06:00"
click at [261, 201] on input "[DATE] 06:00" at bounding box center [365, 206] width 218 height 13
type input "[DATE] 06:00"
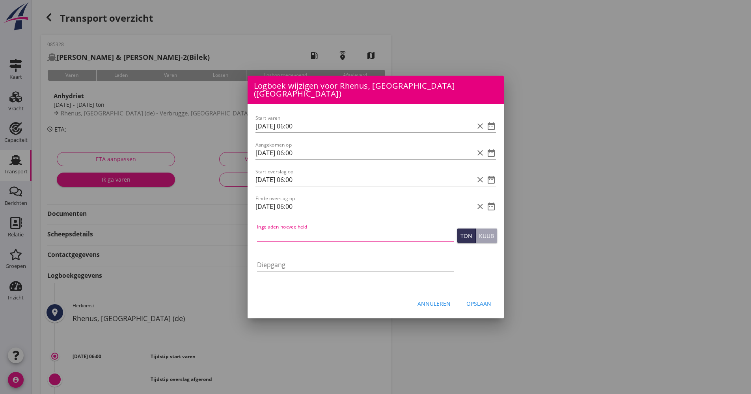
click at [284, 230] on input "Ingeladen hoeveelheid" at bounding box center [355, 235] width 197 height 13
type input "1876.740"
click at [482, 300] on div "Opslaan" at bounding box center [478, 304] width 25 height 8
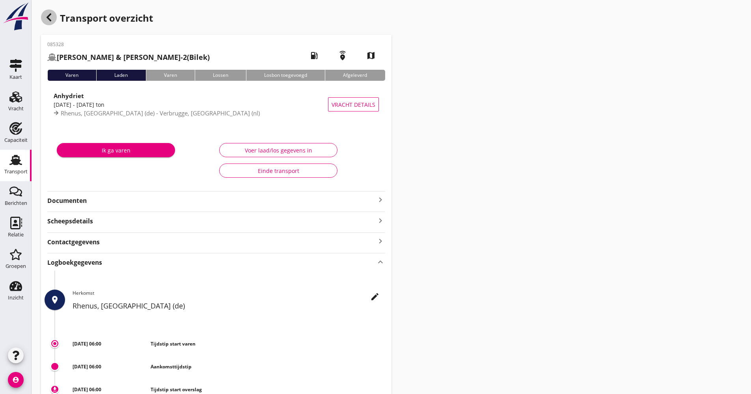
click at [41, 14] on div "button" at bounding box center [49, 17] width 16 height 16
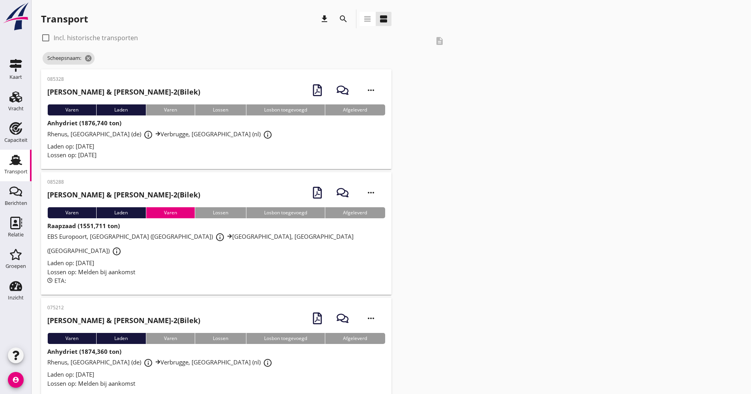
click at [343, 17] on icon "search" at bounding box center [343, 18] width 9 height 9
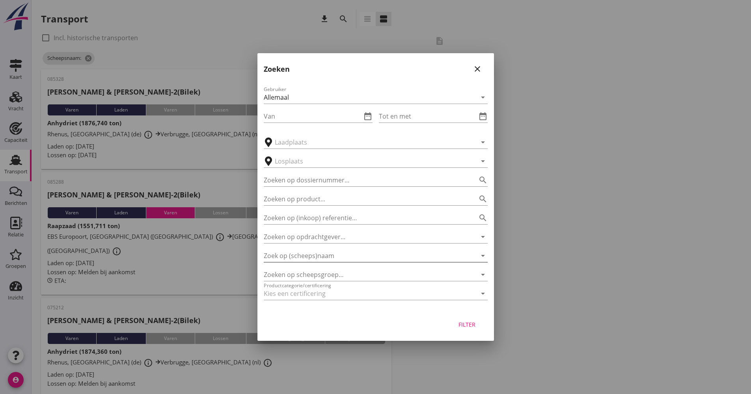
click at [330, 253] on input "Zoek op (scheeps)naam" at bounding box center [365, 256] width 202 height 13
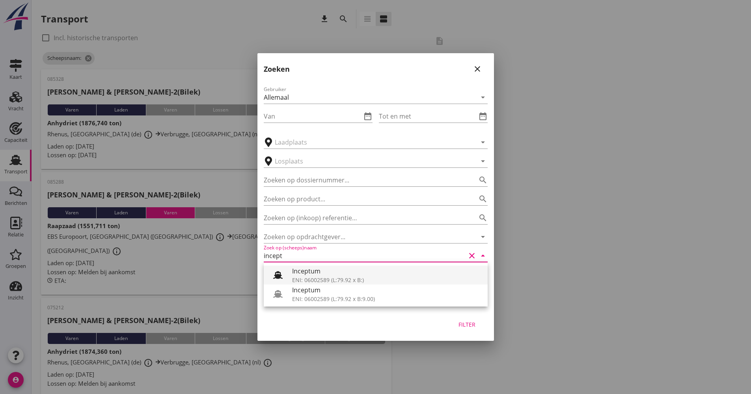
click at [322, 284] on div "ENI: 06002589 (L:79.92 x B:)" at bounding box center [386, 280] width 189 height 8
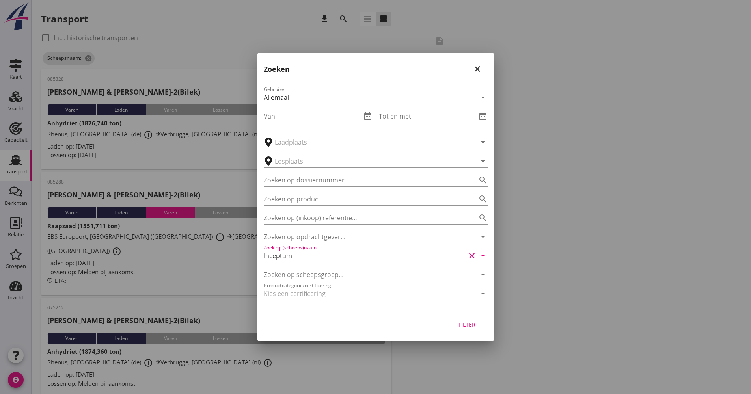
click at [305, 259] on input "Inceptum" at bounding box center [365, 256] width 202 height 13
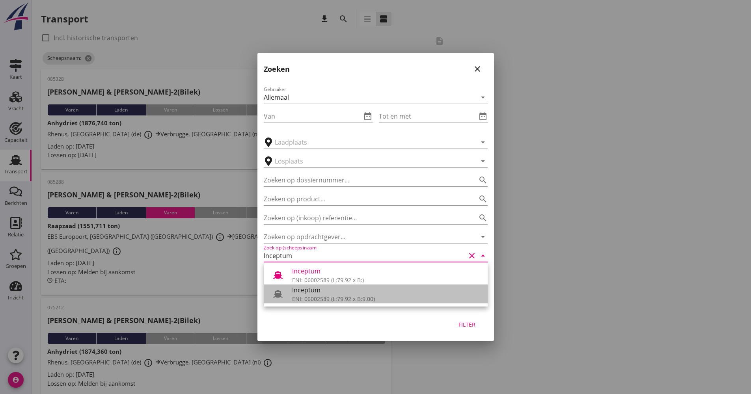
click at [342, 294] on div "Inceptum" at bounding box center [386, 289] width 189 height 9
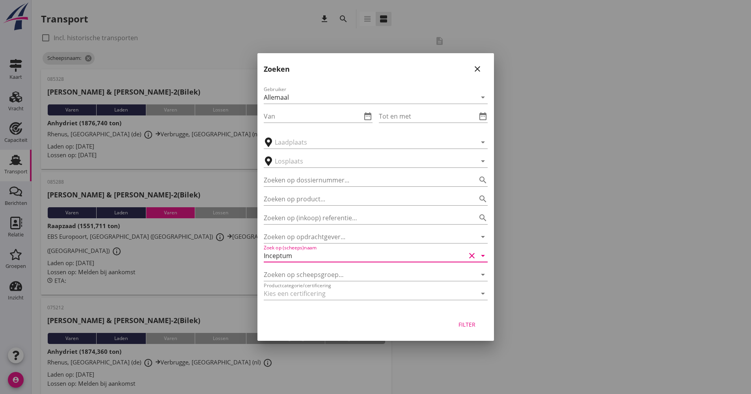
click at [475, 332] on div "Filter" at bounding box center [375, 326] width 237 height 30
click at [474, 330] on button "Filter" at bounding box center [467, 324] width 35 height 14
type input "Inceptum"
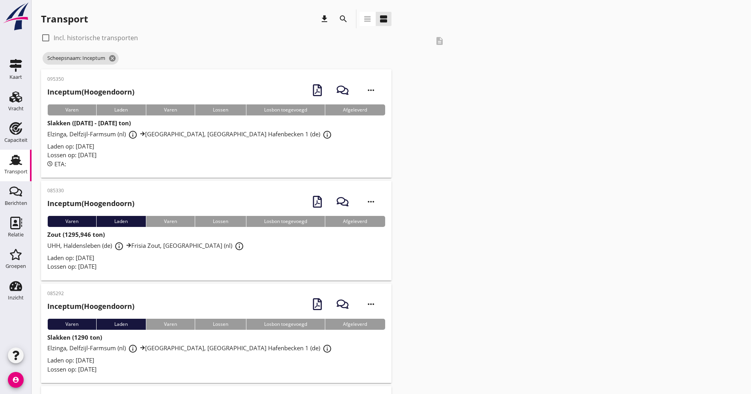
click at [180, 262] on div "Lossen op: [DATE]" at bounding box center [216, 266] width 338 height 9
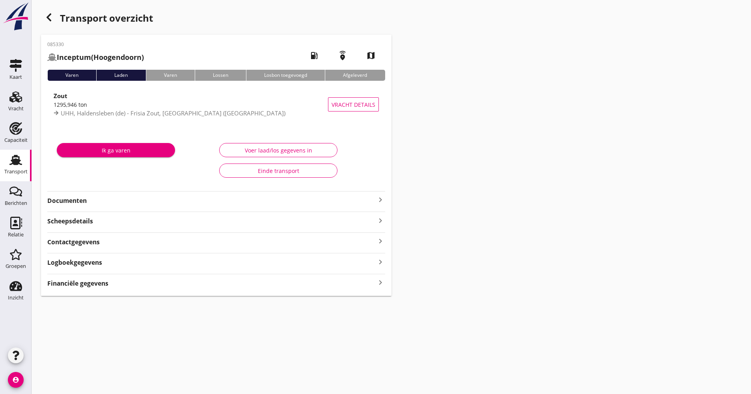
click at [128, 267] on div "Logboekgegevens keyboard_arrow_right" at bounding box center [216, 262] width 338 height 11
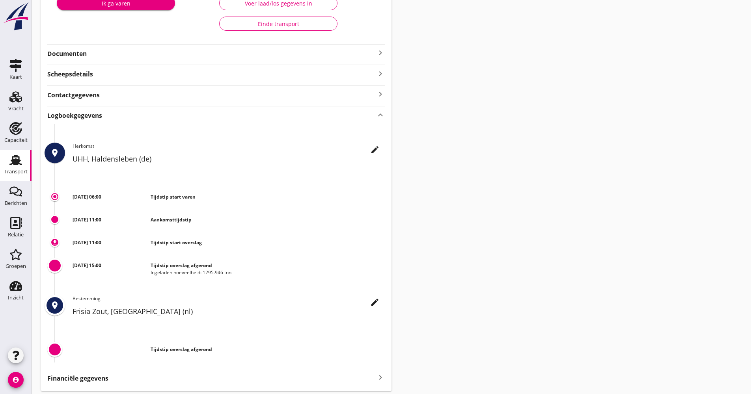
scroll to position [158, 0]
